Goal: Task Accomplishment & Management: Complete application form

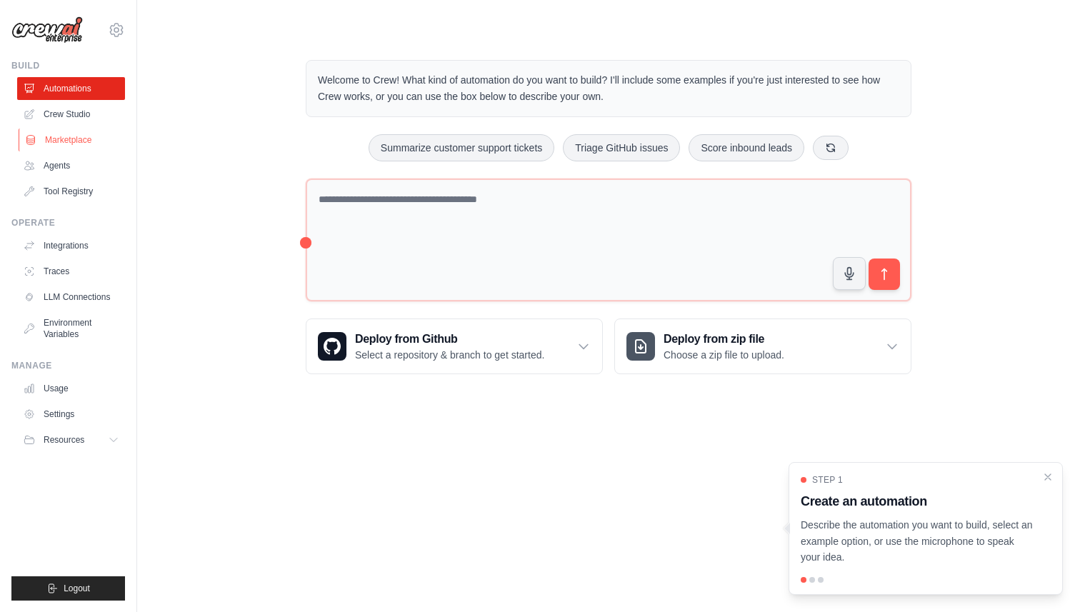
click at [74, 141] on link "Marketplace" at bounding box center [73, 140] width 108 height 23
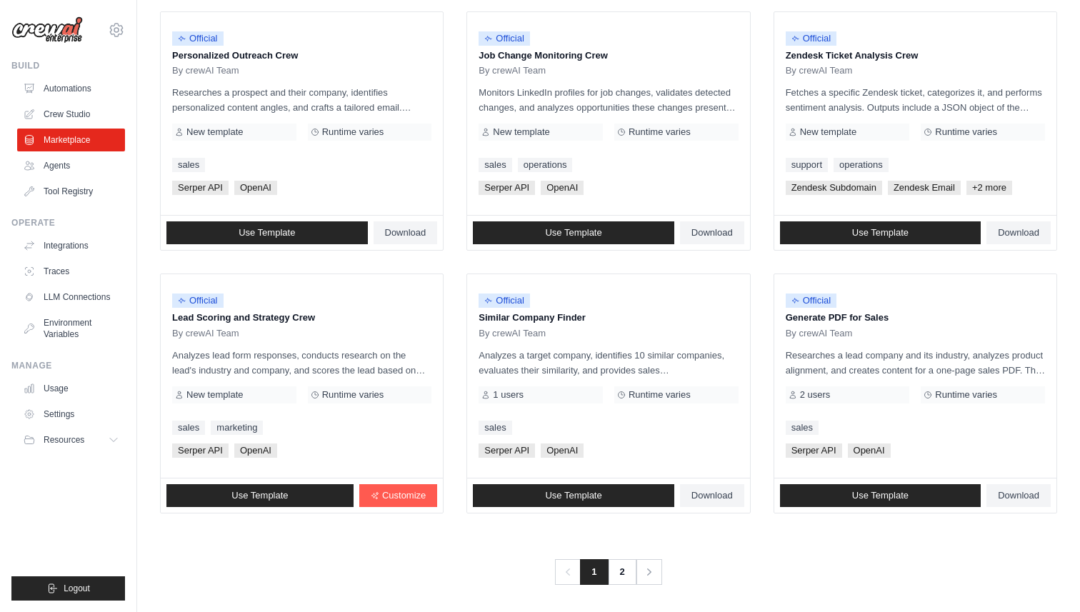
scroll to position [711, 0]
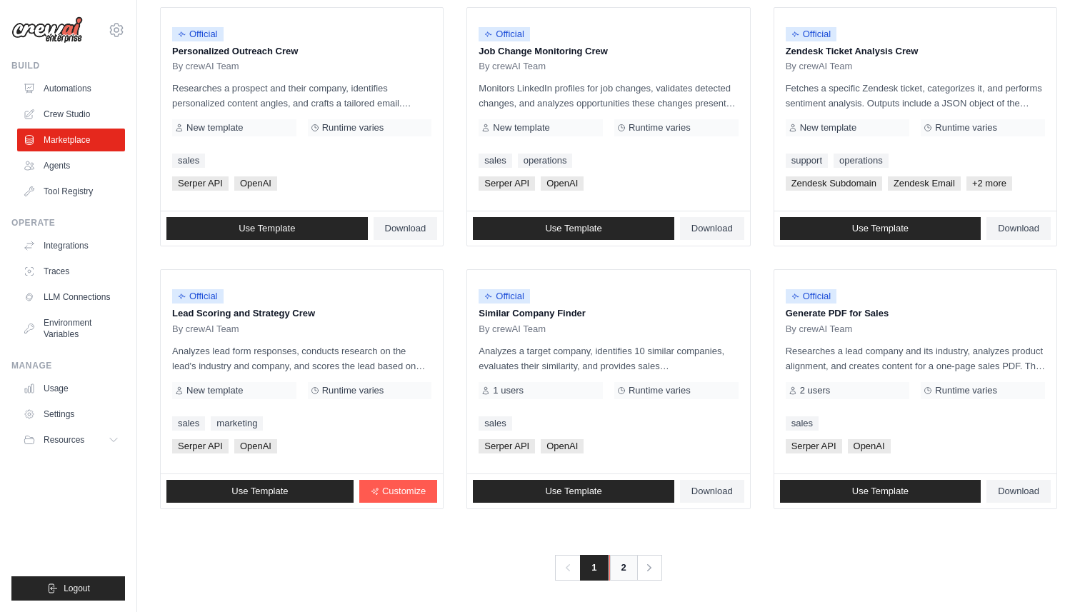
click at [623, 570] on link "2" at bounding box center [623, 568] width 29 height 26
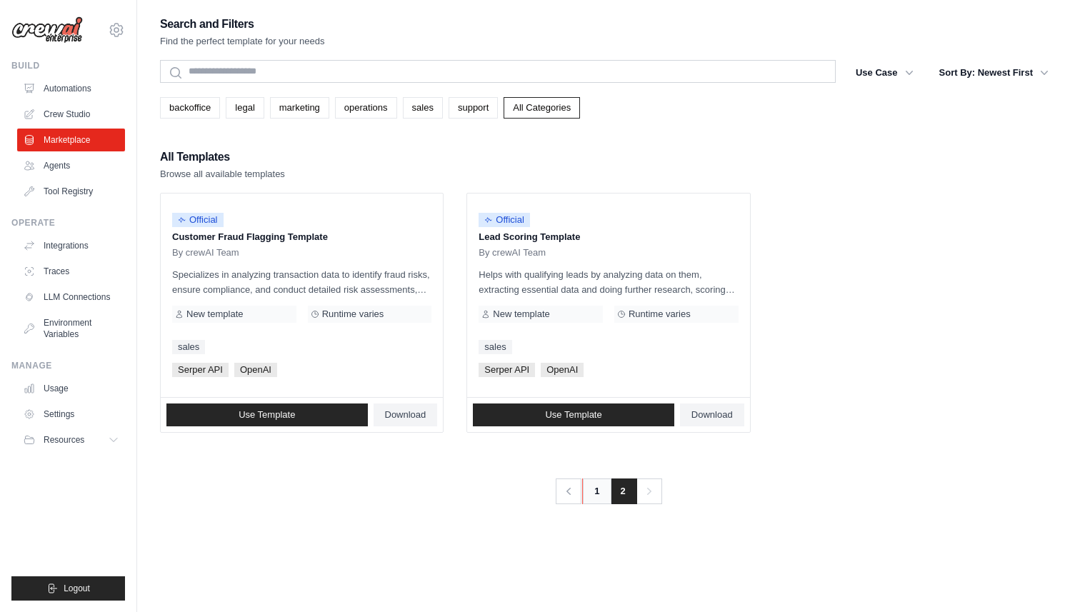
click at [593, 501] on link "1" at bounding box center [596, 491] width 29 height 26
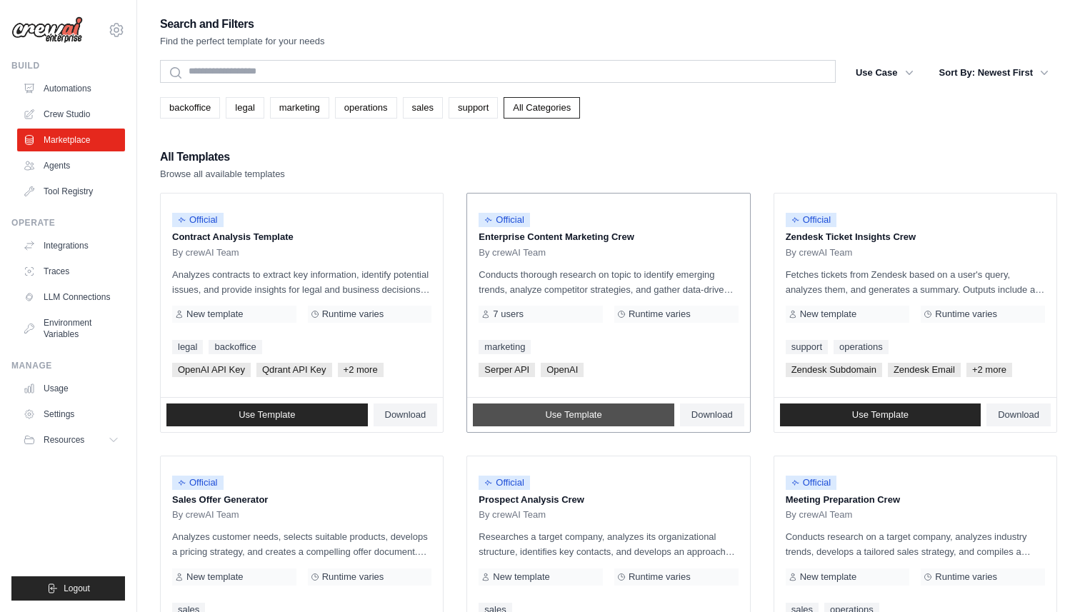
click at [543, 412] on link "Use Template" at bounding box center [573, 414] width 201 height 23
click at [54, 167] on link "Agents" at bounding box center [73, 165] width 108 height 23
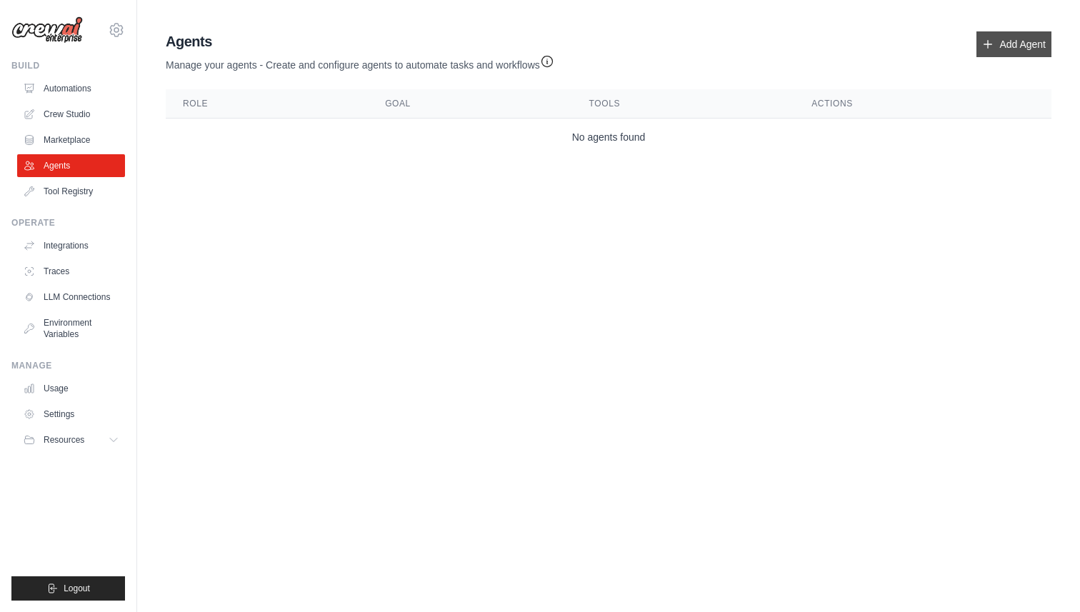
click at [995, 41] on link "Add Agent" at bounding box center [1013, 44] width 75 height 26
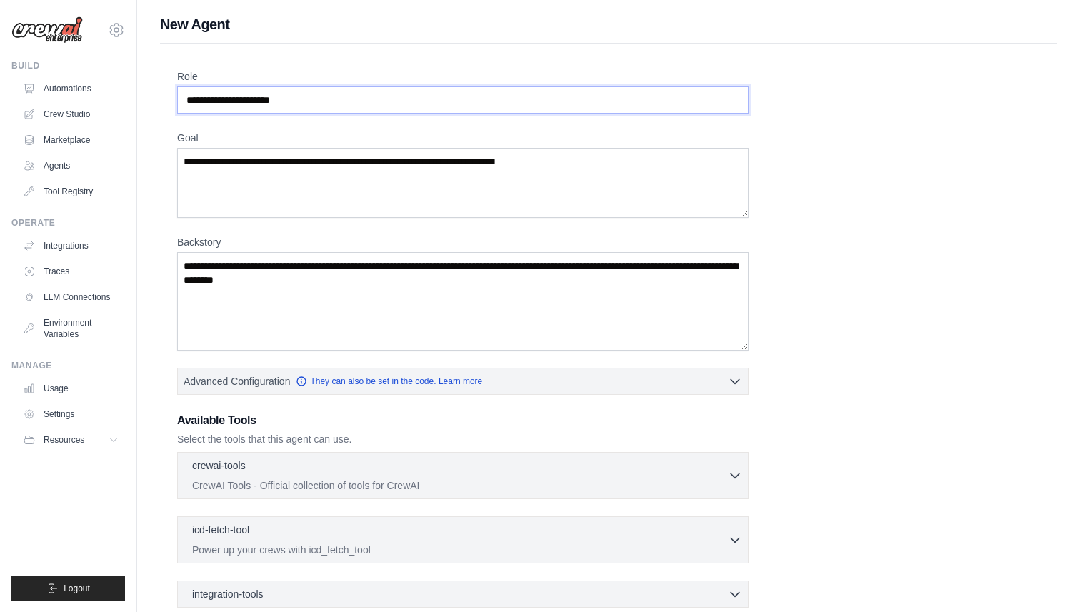
click at [335, 104] on input "Role" at bounding box center [462, 99] width 571 height 27
click at [308, 75] on label "Role" at bounding box center [462, 76] width 571 height 14
click at [308, 86] on input "Role" at bounding box center [462, 99] width 571 height 27
click at [308, 75] on label "Role" at bounding box center [462, 76] width 571 height 14
click at [308, 86] on input "Role" at bounding box center [462, 99] width 571 height 27
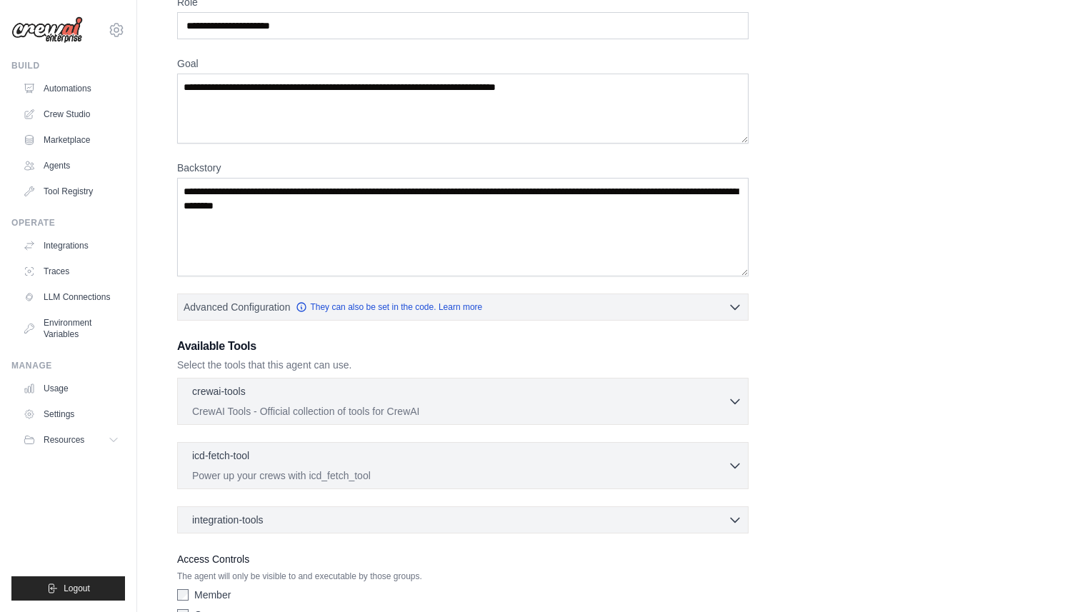
scroll to position [154, 0]
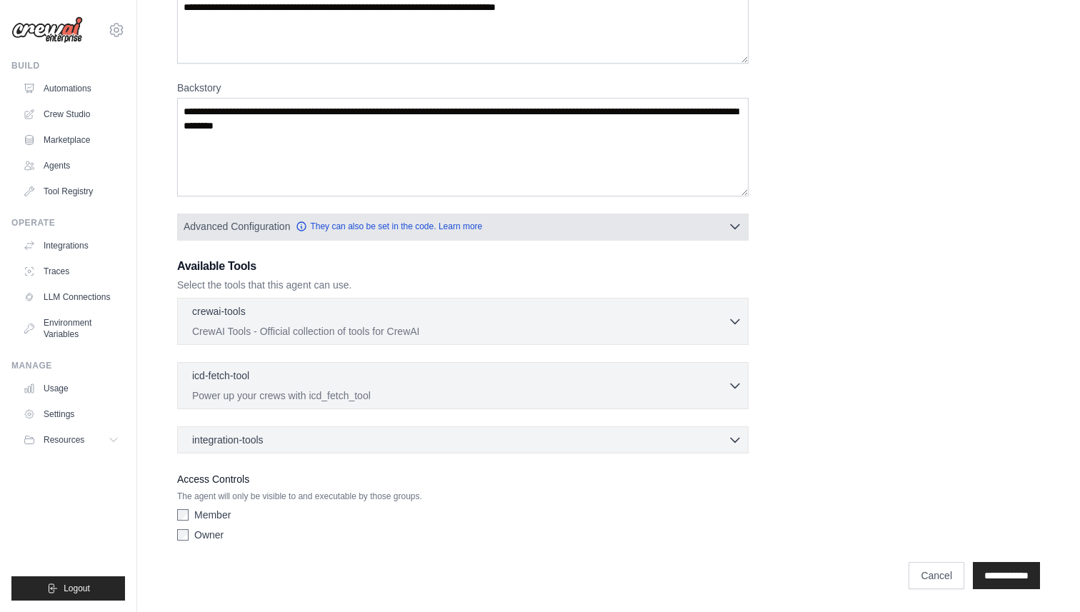
click at [739, 226] on icon "button" at bounding box center [735, 226] width 14 height 14
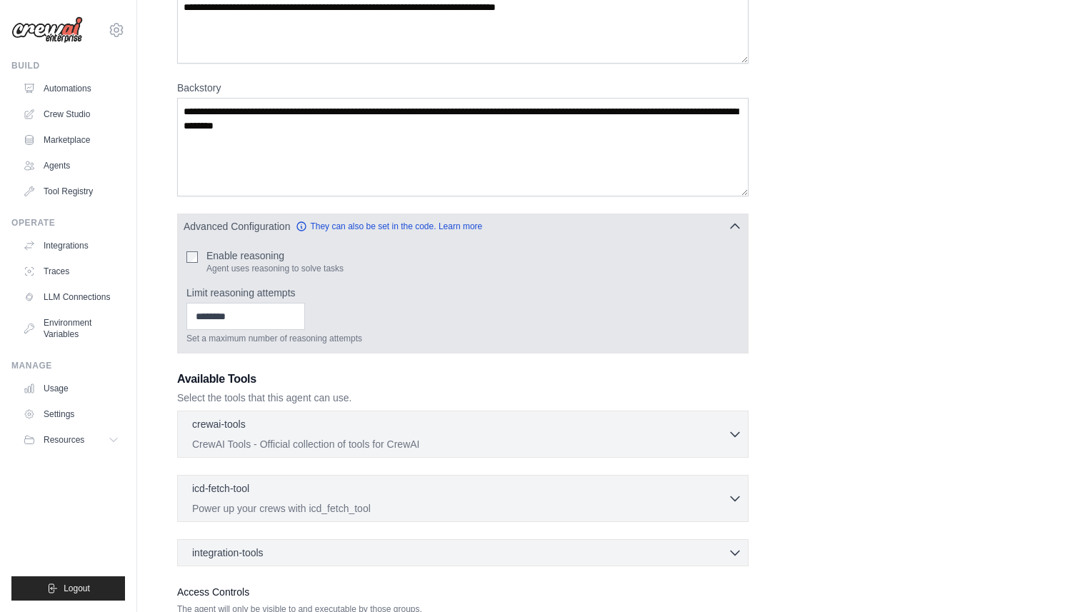
click at [738, 226] on icon "button" at bounding box center [735, 226] width 14 height 14
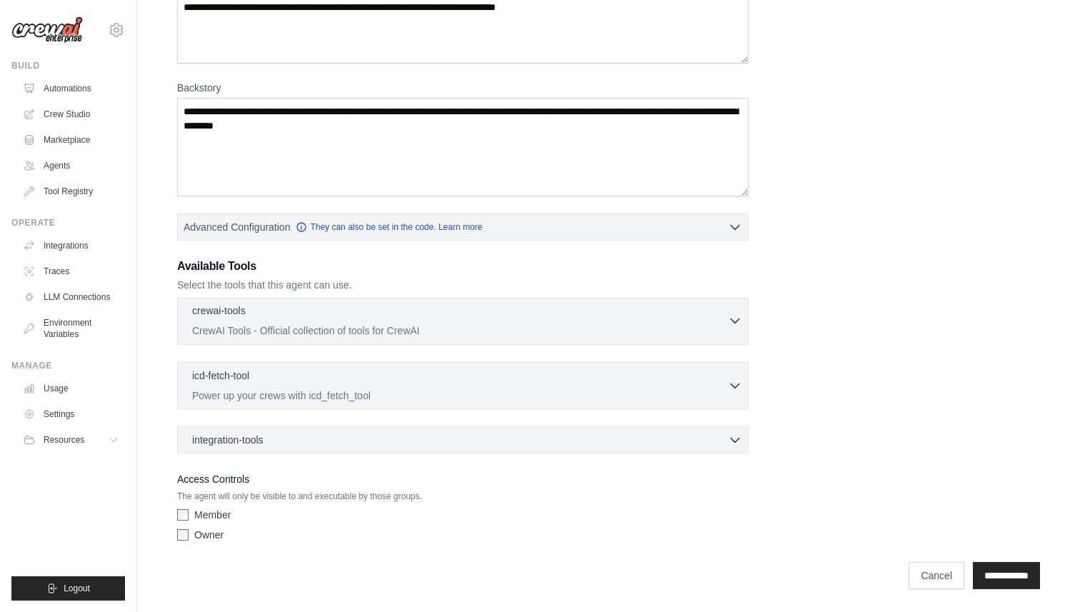
click at [736, 318] on icon "button" at bounding box center [735, 320] width 14 height 14
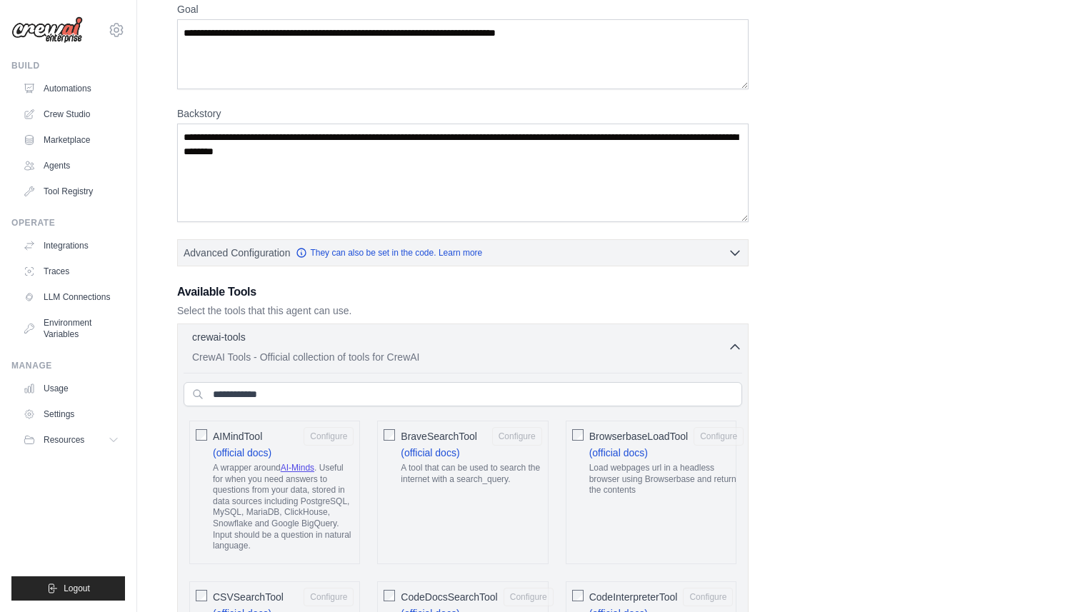
scroll to position [23, 0]
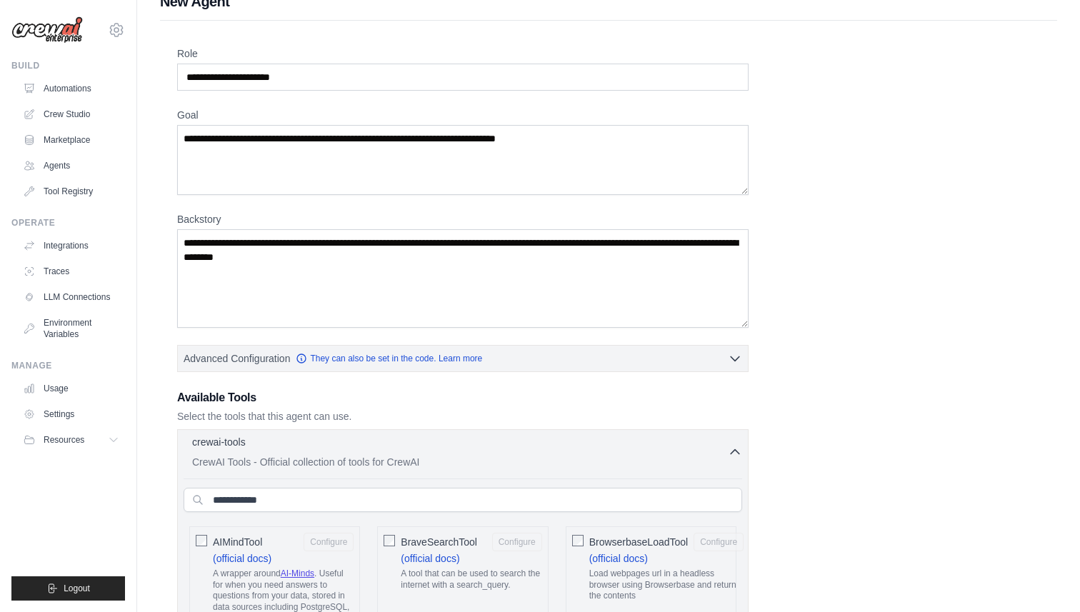
click at [733, 448] on icon "button" at bounding box center [735, 452] width 14 height 14
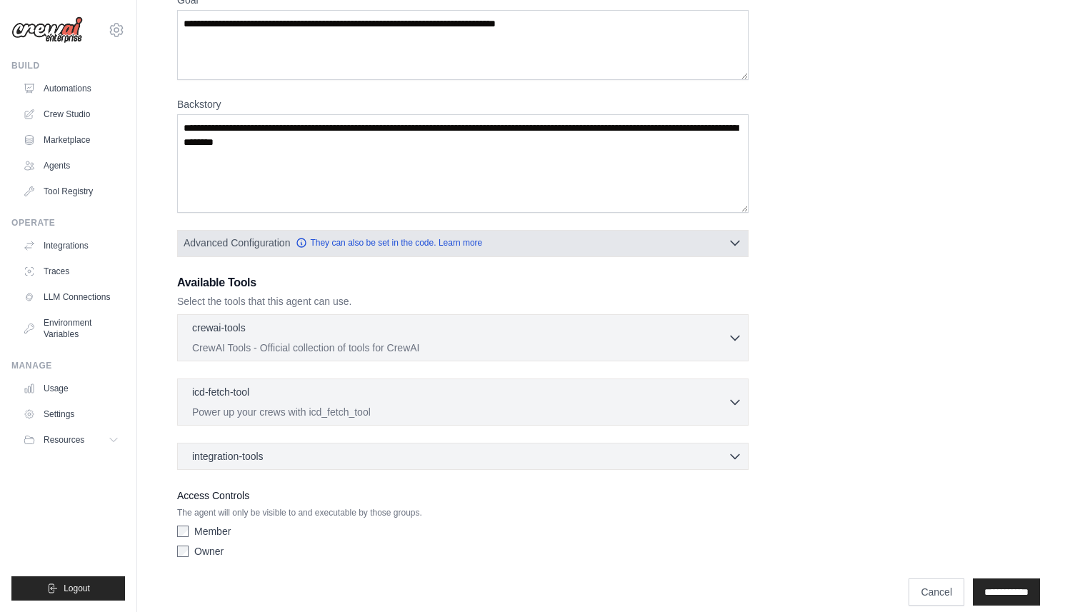
scroll to position [154, 0]
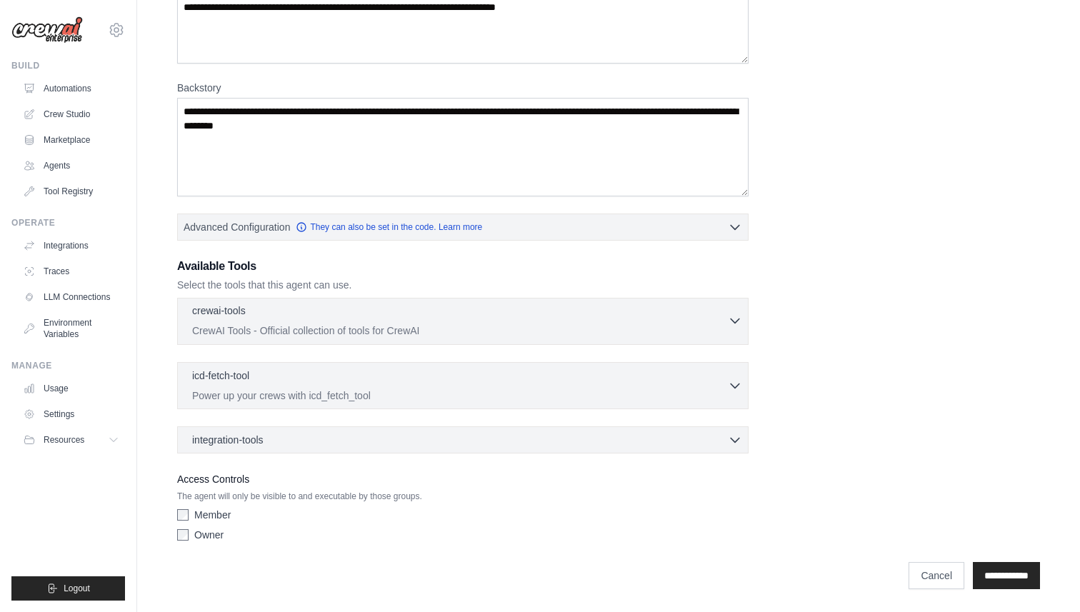
click at [733, 321] on icon "button" at bounding box center [734, 321] width 9 height 4
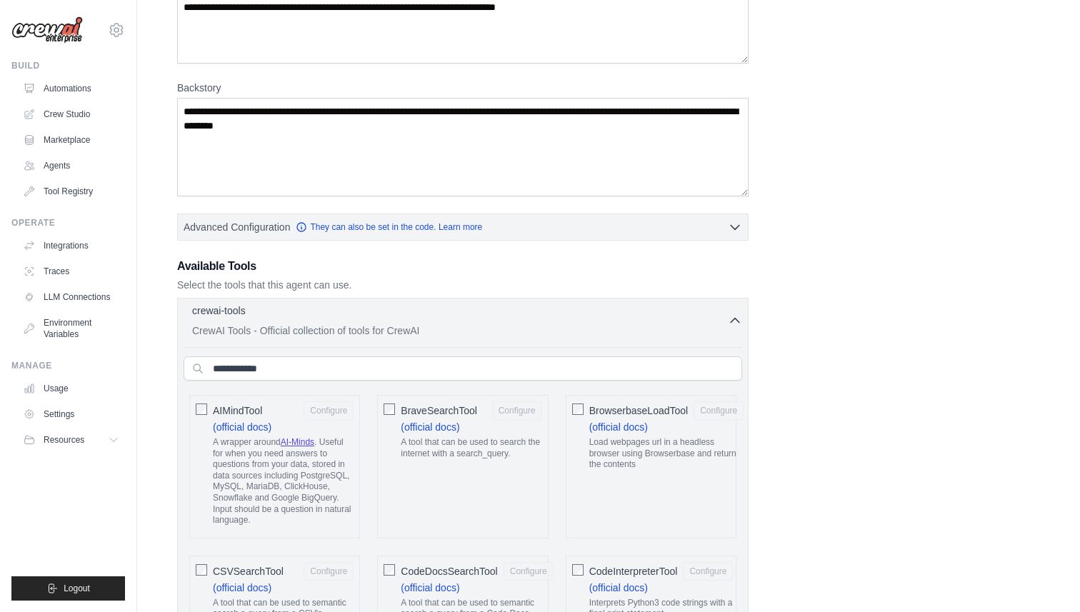
click at [733, 321] on icon "button" at bounding box center [735, 320] width 14 height 14
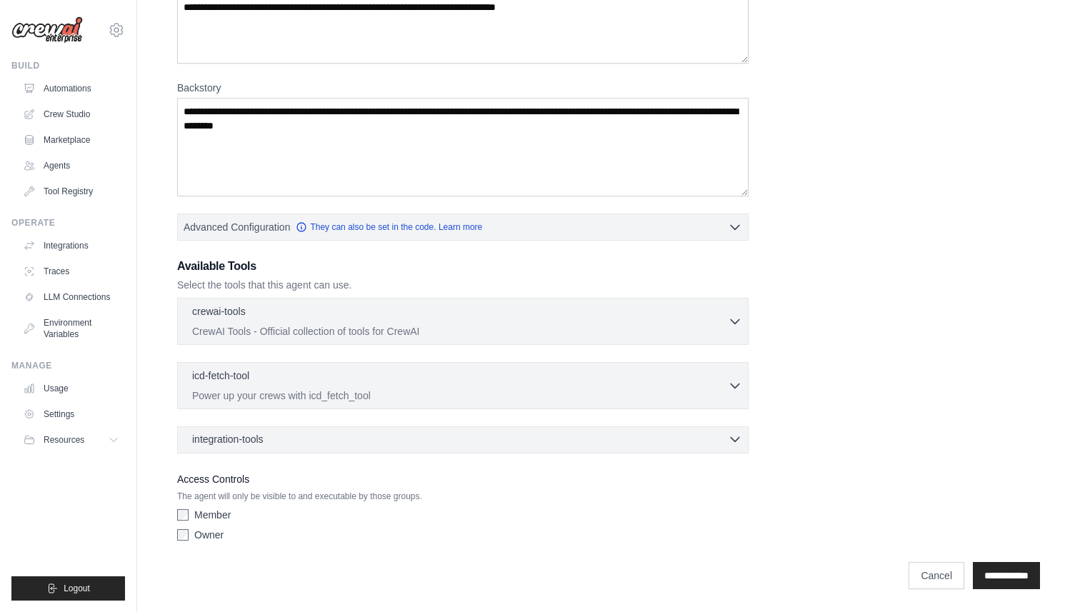
click at [735, 436] on icon "button" at bounding box center [735, 439] width 14 height 14
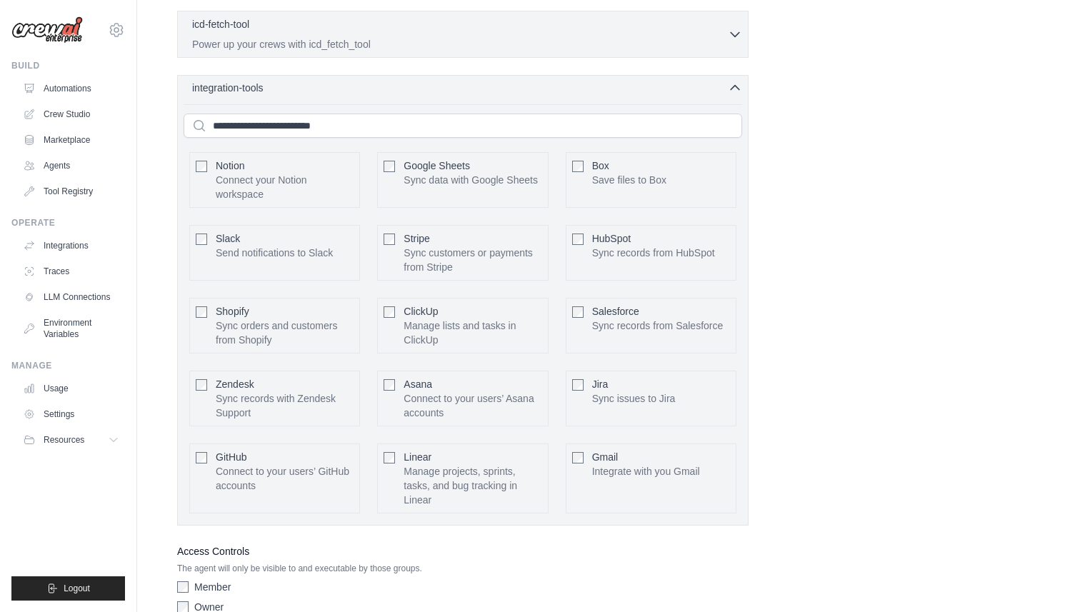
scroll to position [496, 0]
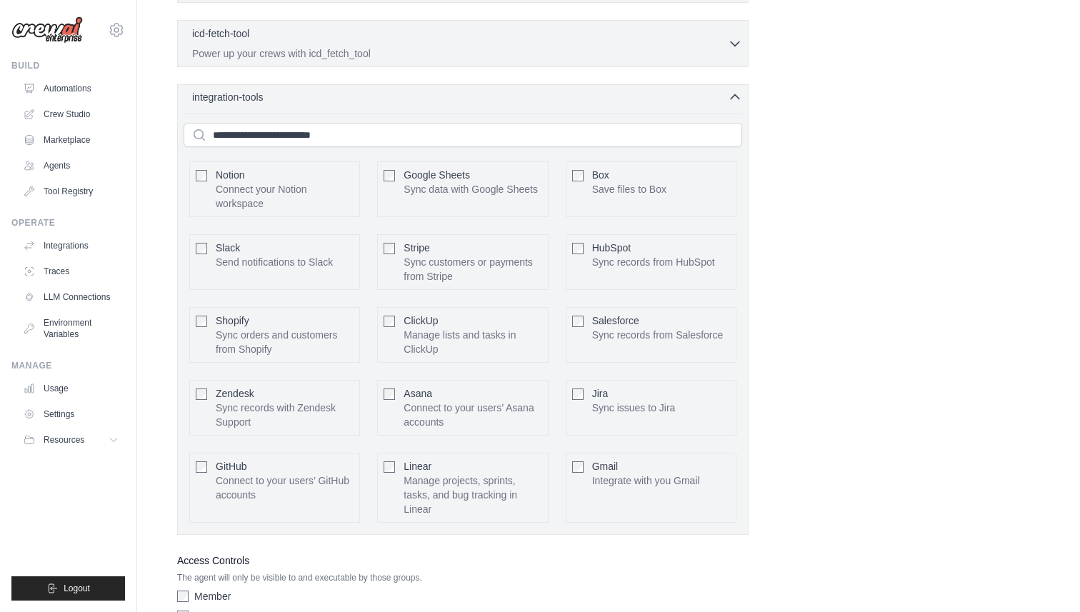
click at [733, 94] on icon "button" at bounding box center [735, 97] width 14 height 14
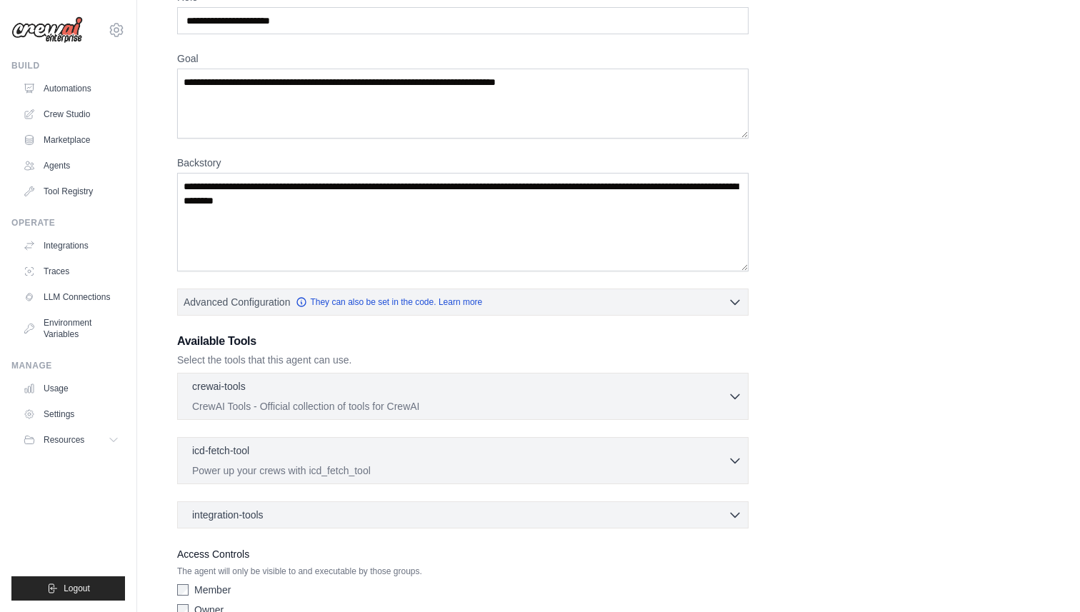
scroll to position [0, 0]
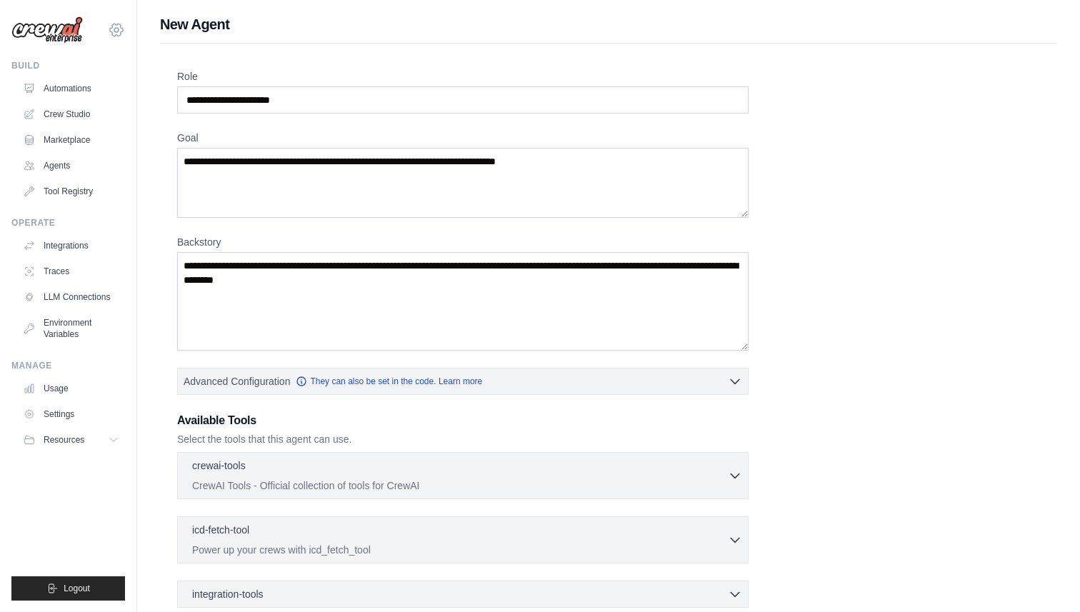
click at [114, 37] on icon at bounding box center [116, 29] width 17 height 17
click at [116, 29] on icon at bounding box center [116, 29] width 17 height 17
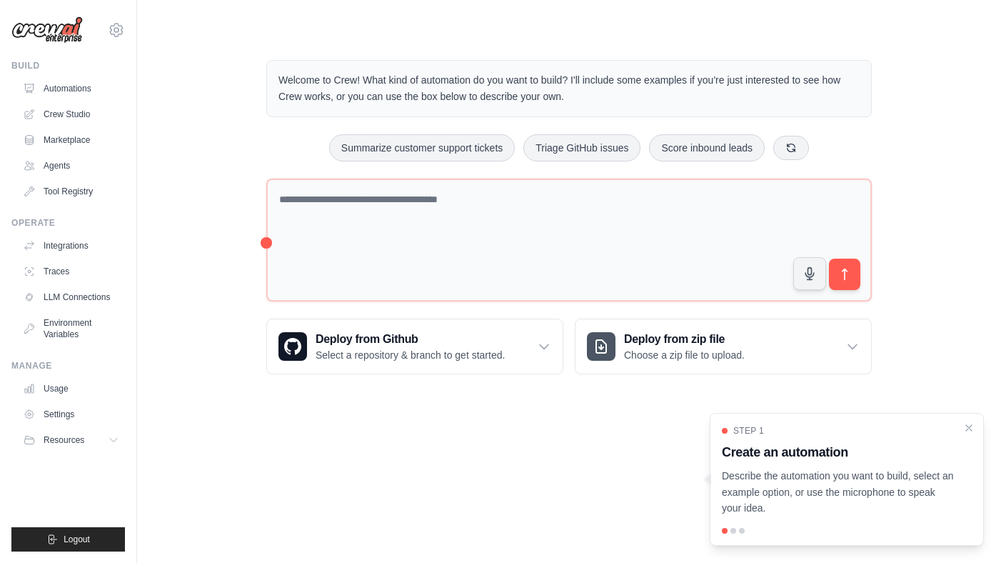
click at [930, 301] on div "Welcome to Crew! What kind of automation do you want to build? I'll include som…" at bounding box center [569, 217] width 818 height 360
click at [968, 431] on icon "Close walkthrough" at bounding box center [969, 427] width 13 height 13
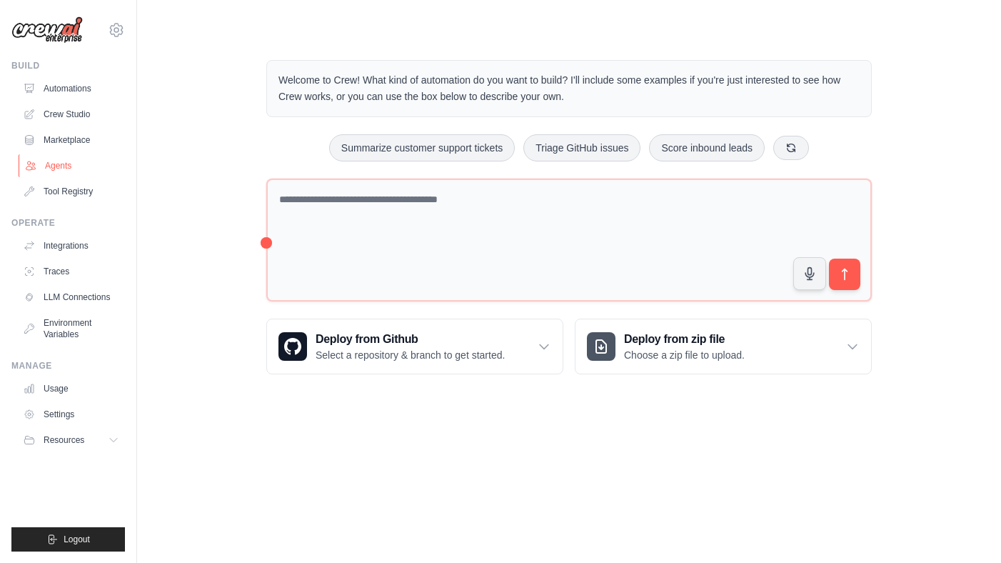
click at [61, 163] on link "Agents" at bounding box center [73, 165] width 108 height 23
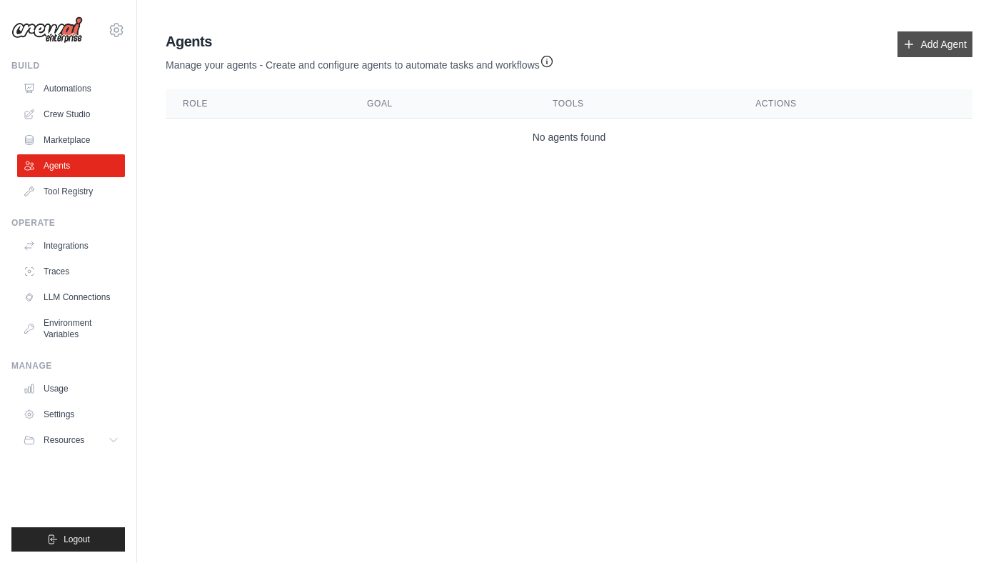
click at [928, 41] on link "Add Agent" at bounding box center [935, 44] width 75 height 26
